Goal: Answer question/provide support: Share knowledge or assist other users

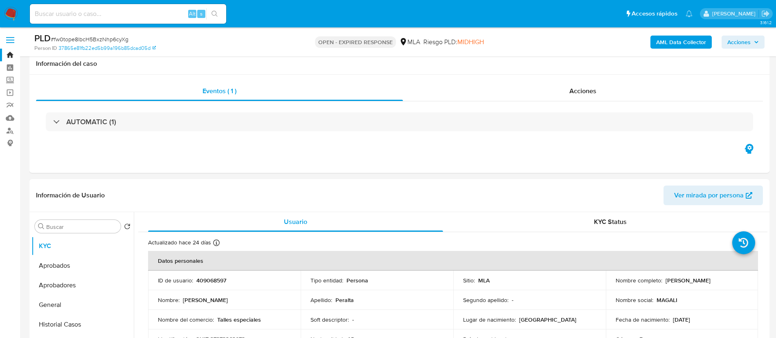
scroll to position [569, 0]
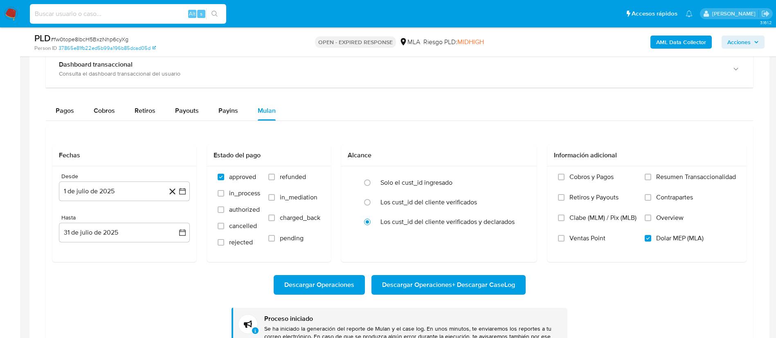
paste input "ZnD4aUM7n1QUgc8g3Akr8Sra"
click at [152, 13] on input "ZnD4aUM7n1QUgc8g3Akr8Sra" at bounding box center [128, 14] width 196 height 11
type input "ZnD4aUM7n1QUgc8g3Akr8Sra"
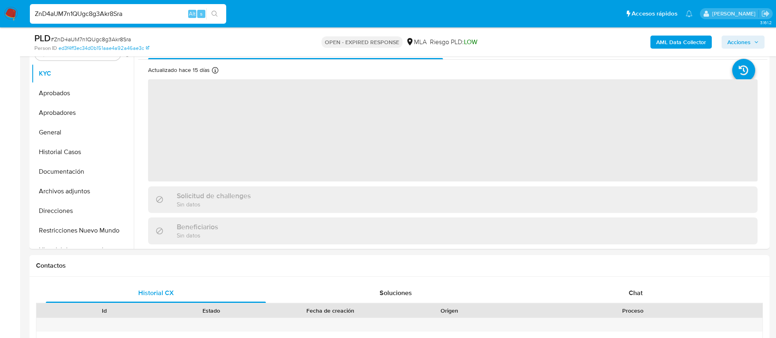
select select "10"
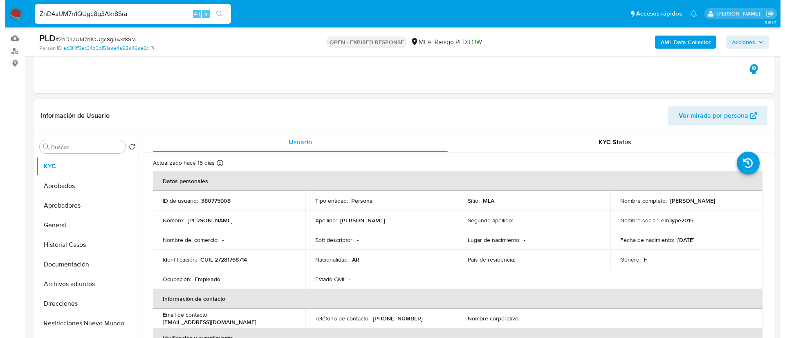
scroll to position [74, 0]
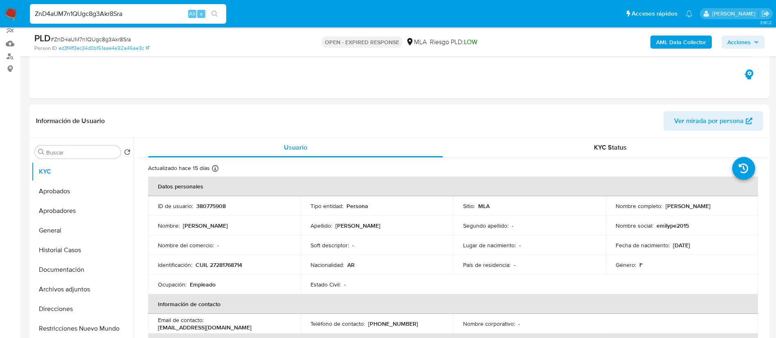
click at [686, 39] on b "AML Data Collector" at bounding box center [681, 42] width 50 height 13
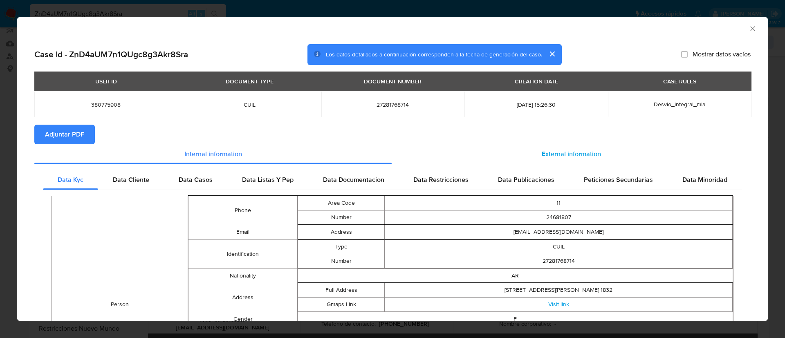
click at [547, 147] on div "External information" at bounding box center [571, 154] width 359 height 20
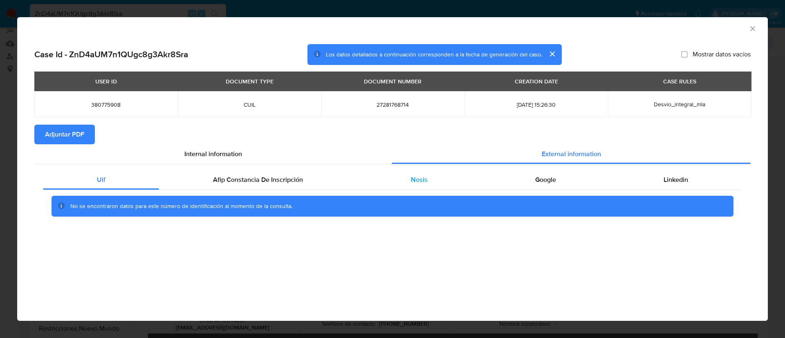
click at [429, 175] on div "Nosis" at bounding box center [419, 180] width 124 height 20
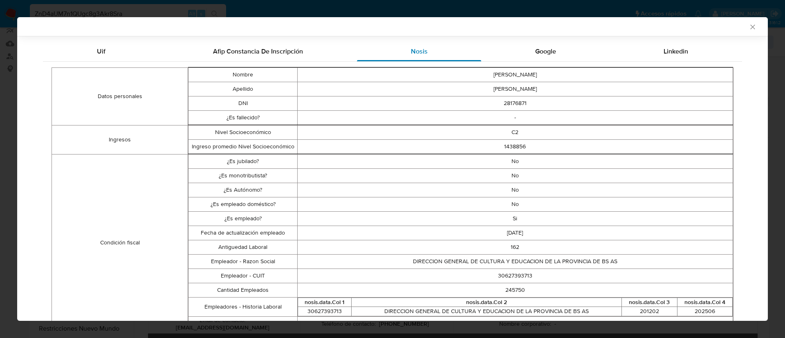
scroll to position [132, 0]
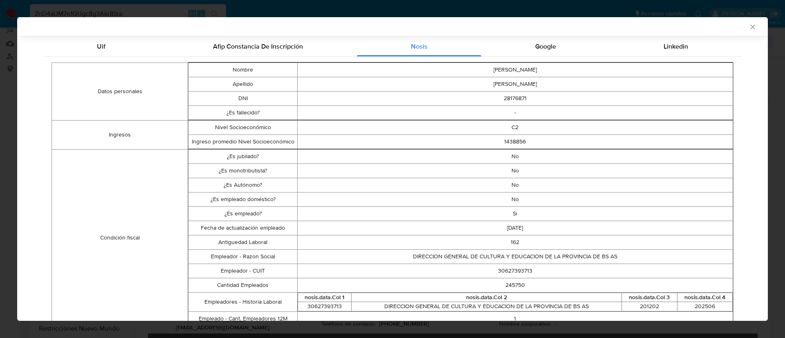
click at [499, 270] on td "30627393713" at bounding box center [515, 271] width 436 height 14
copy td "30627393713"
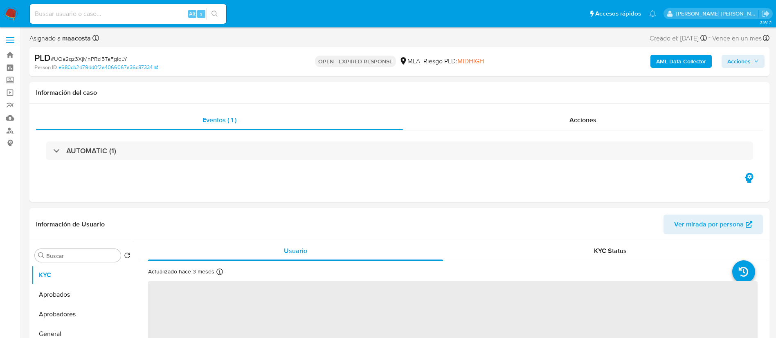
select select "10"
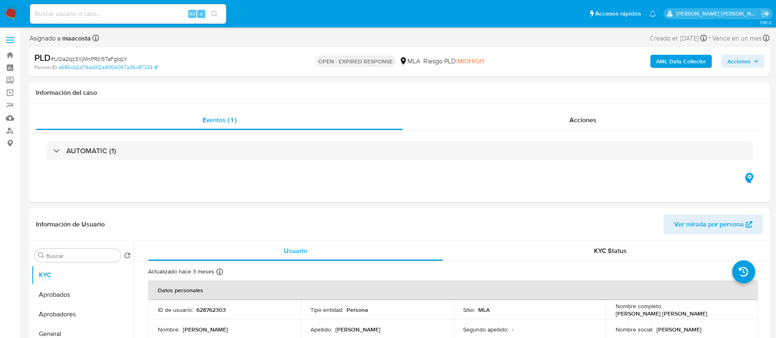
click at [674, 61] on b "AML Data Collector" at bounding box center [681, 61] width 50 height 13
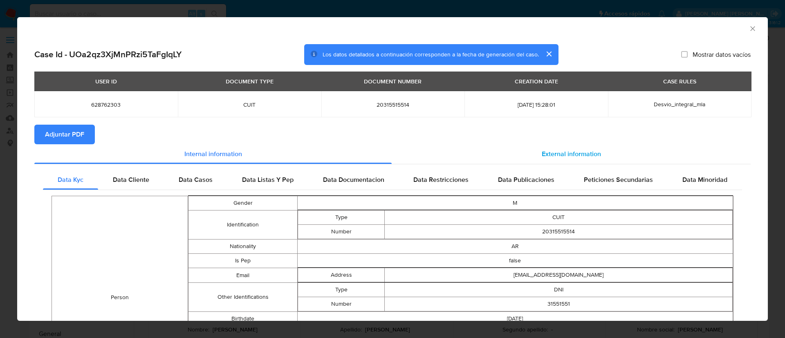
click at [572, 146] on div "External information" at bounding box center [571, 154] width 359 height 20
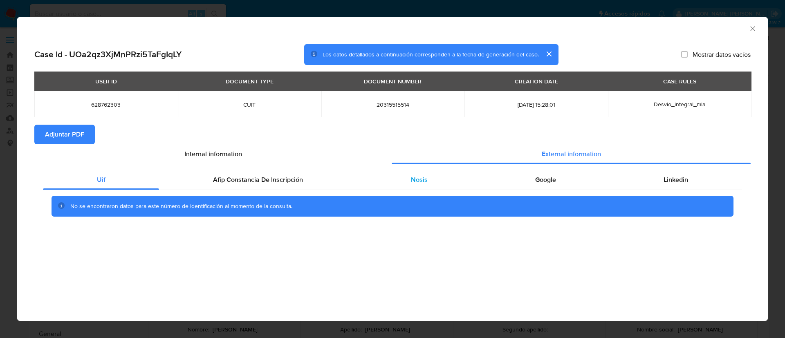
click at [428, 178] on div "Nosis" at bounding box center [419, 180] width 124 height 20
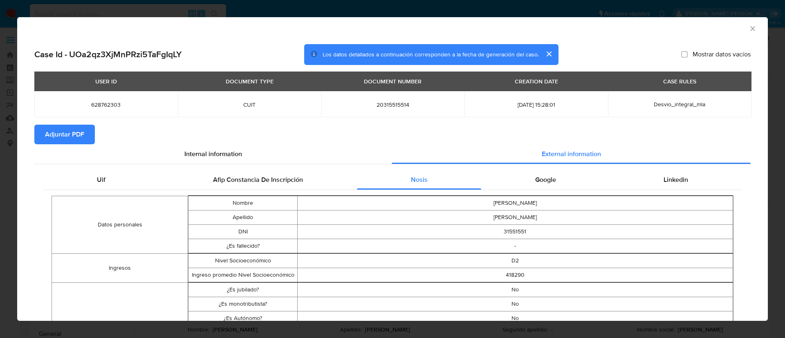
click at [749, 29] on icon "Cerrar ventana" at bounding box center [753, 29] width 8 height 8
